Goal: Task Accomplishment & Management: Manage account settings

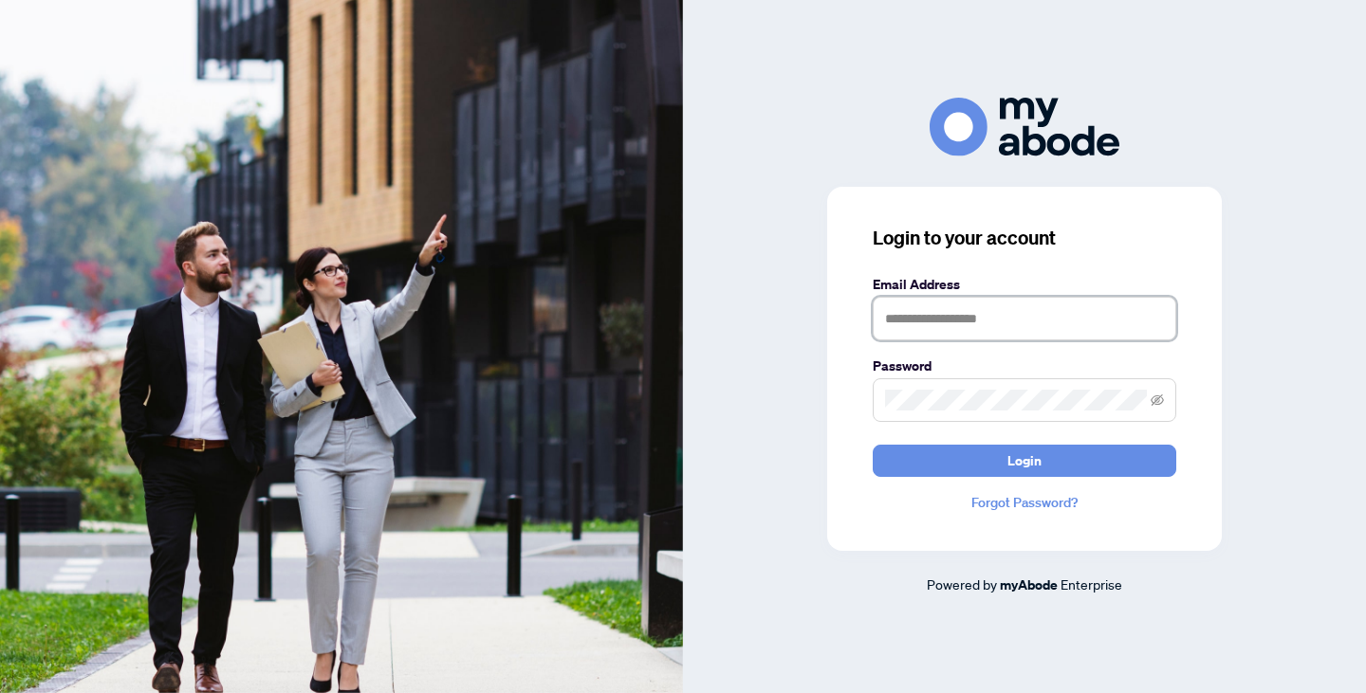
click at [955, 322] on input "text" at bounding box center [1025, 319] width 304 height 44
type input "**********"
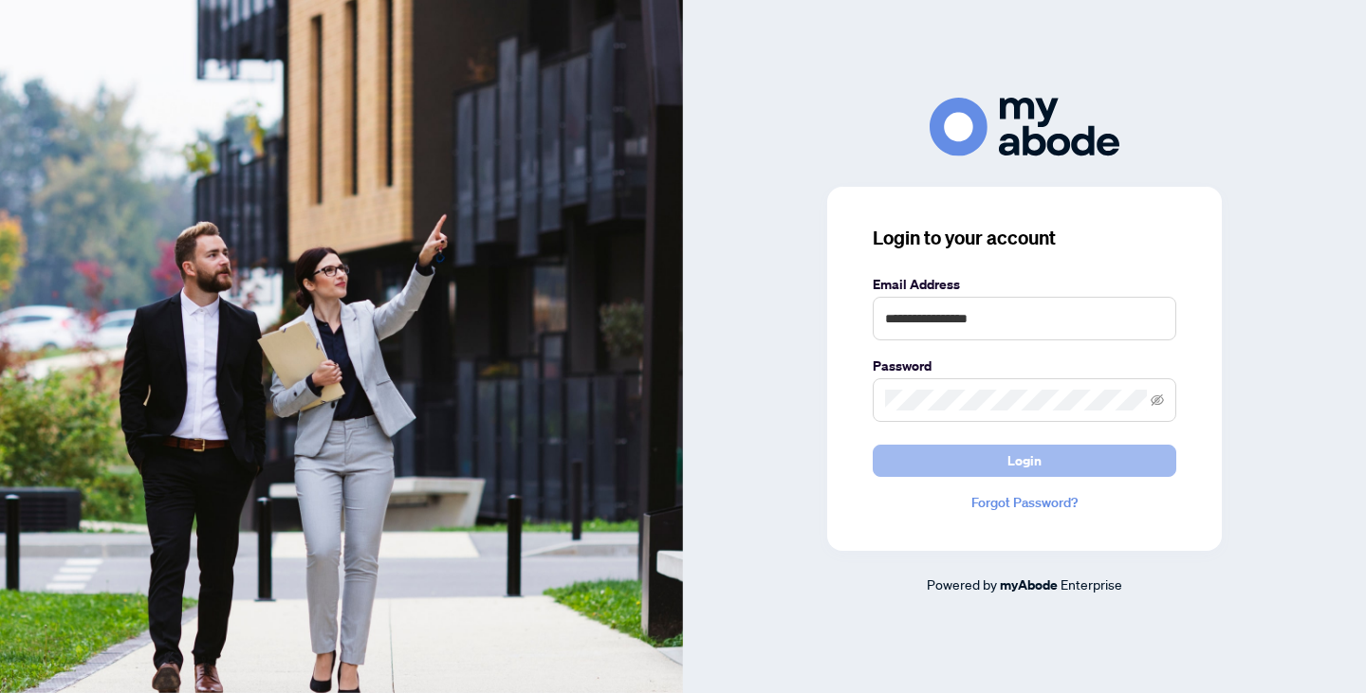
click at [962, 470] on button "Login" at bounding box center [1025, 461] width 304 height 32
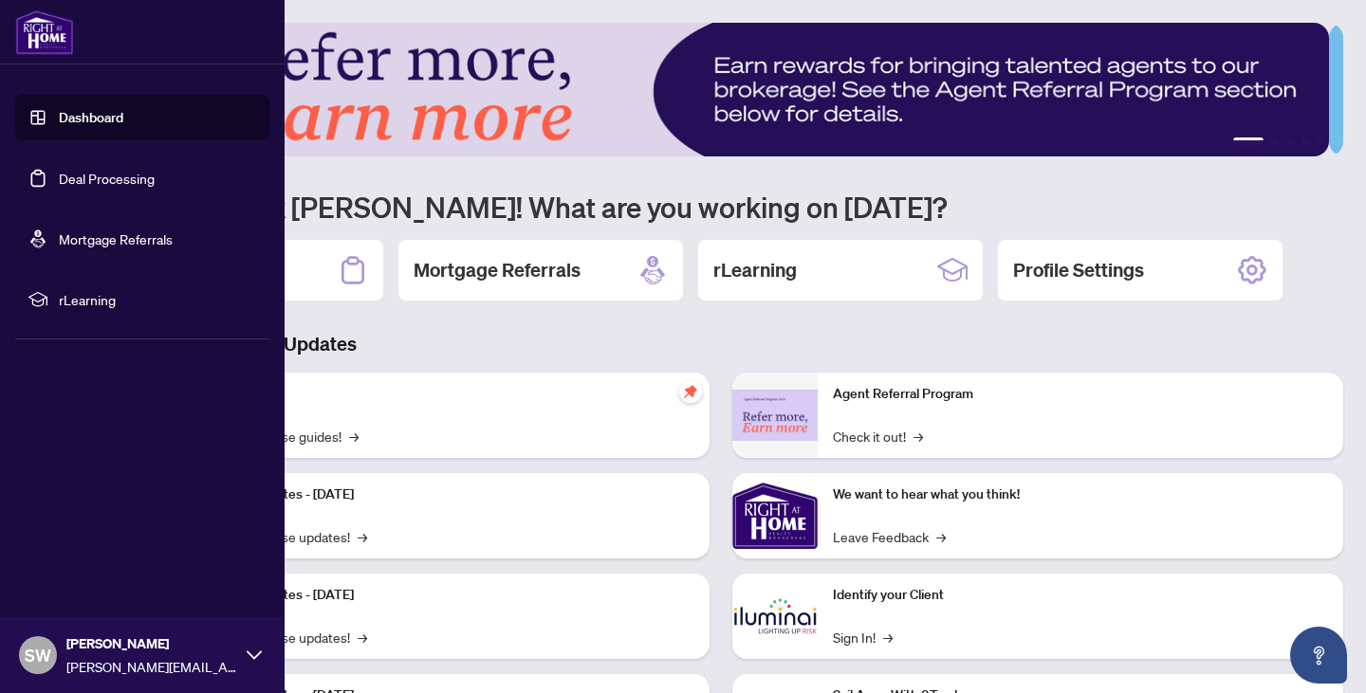
click at [64, 187] on link "Deal Processing" at bounding box center [107, 178] width 96 height 17
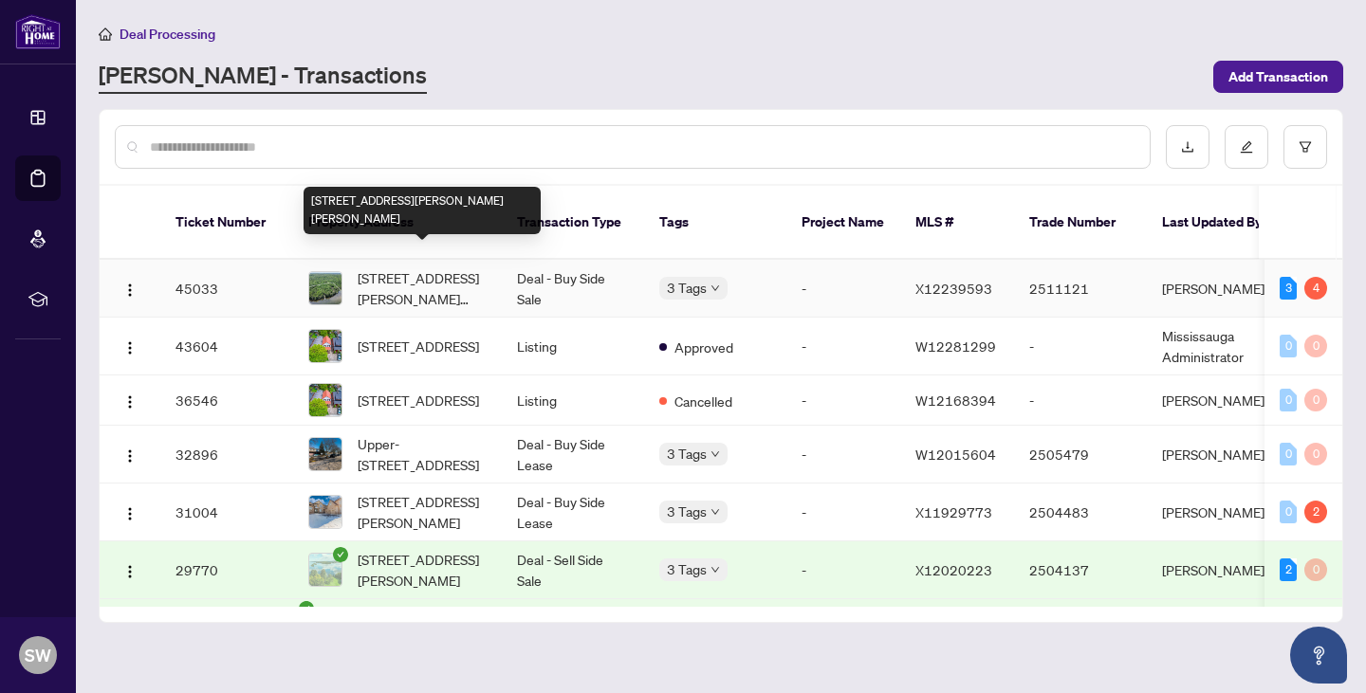
click at [417, 275] on span "[STREET_ADDRESS][PERSON_NAME][PERSON_NAME]" at bounding box center [422, 288] width 129 height 42
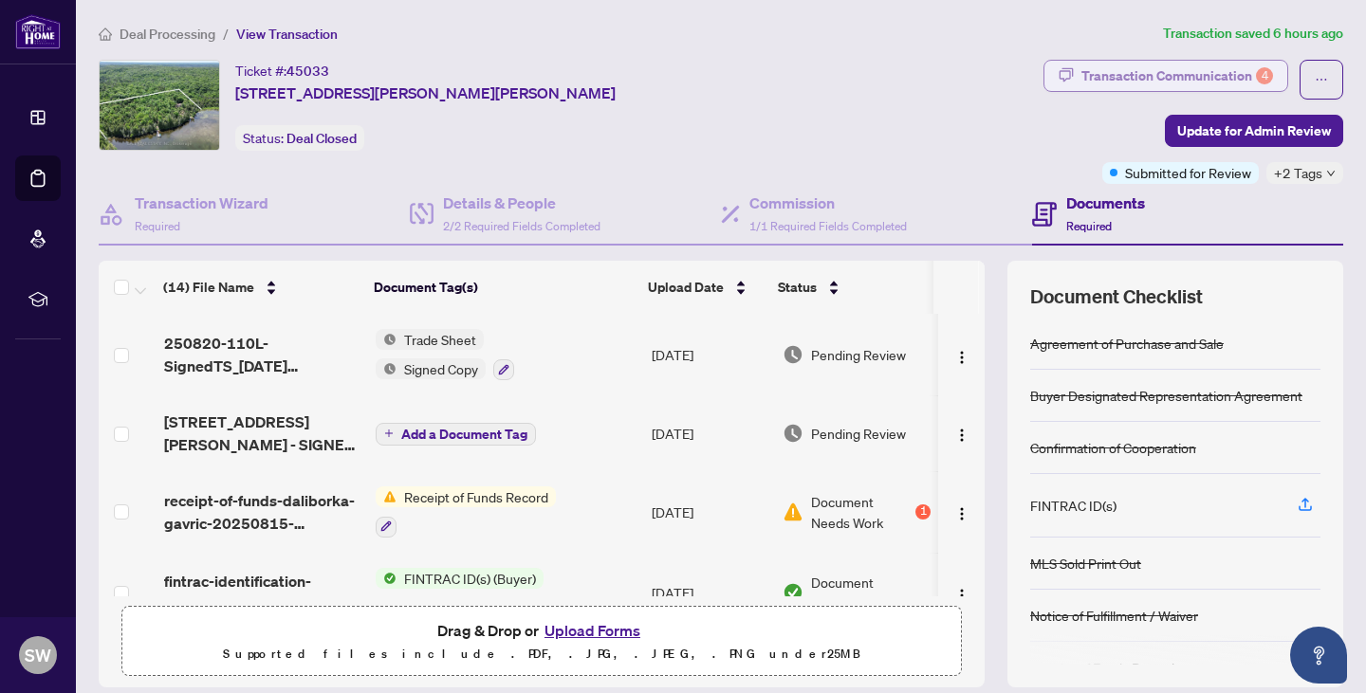
click at [1180, 83] on div "Transaction Communication 4" at bounding box center [1177, 76] width 192 height 30
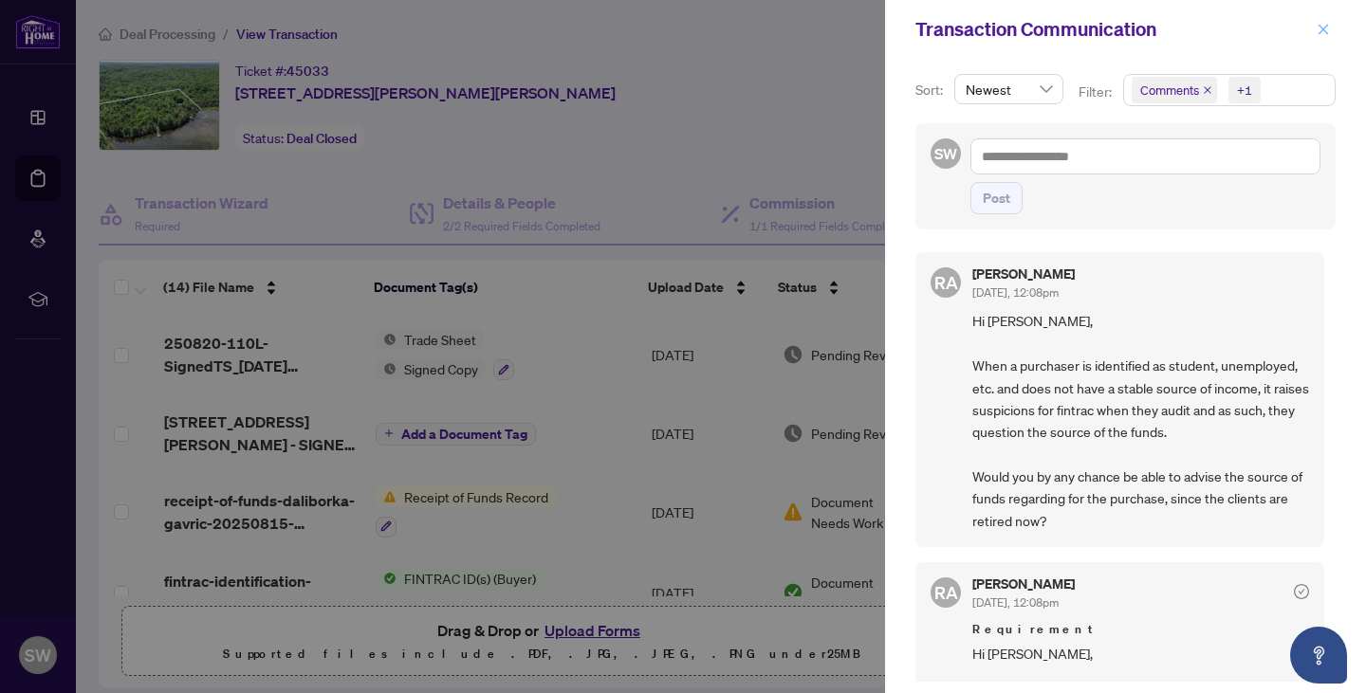
click at [1320, 30] on icon "close" at bounding box center [1323, 29] width 13 height 13
